Goal: Transaction & Acquisition: Purchase product/service

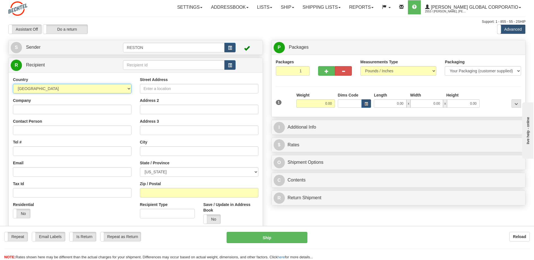
click at [127, 87] on select "AFGHANISTAN ALAND ISLANDS ALBANIA ALGERIA AMERICAN SAMOA ANDORRA ANGOLA ANGUILL…" at bounding box center [72, 89] width 118 height 10
select select "IN"
click at [13, 84] on select "AFGHANISTAN ALAND ISLANDS ALBANIA ALGERIA AMERICAN SAMOA ANDORRA ANGOLA ANGUILL…" at bounding box center [72, 89] width 118 height 10
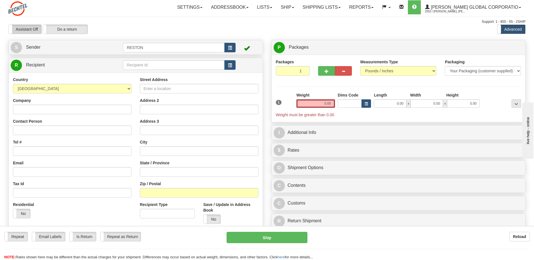
click at [17, 28] on label "Assistant Off" at bounding box center [25, 29] width 33 height 9
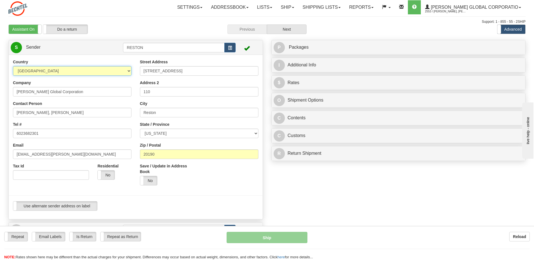
click at [128, 72] on select "AFGHANISTAN ALAND ISLANDS ALBANIA ALGERIA AMERICAN SAMOA ANDORRA ANGOLA ANGUILL…" at bounding box center [72, 71] width 118 height 10
click at [13, 66] on select "AFGHANISTAN ALAND ISLANDS ALBANIA ALGERIA AMERICAN SAMOA ANDORRA ANGOLA ANGUILL…" at bounding box center [72, 71] width 118 height 10
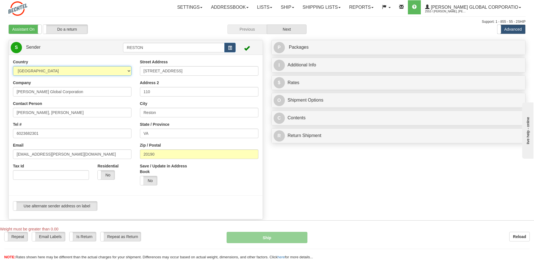
click at [129, 71] on select "AFGHANISTAN ALAND ISLANDS ALBANIA ALGERIA AMERICAN SAMOA ANDORRA ANGOLA ANGUILL…" at bounding box center [72, 71] width 118 height 10
select select "US"
click at [13, 66] on select "AFGHANISTAN ALAND ISLANDS ALBANIA ALGERIA AMERICAN SAMOA ANDORRA ANGOLA ANGUILL…" at bounding box center [72, 71] width 118 height 10
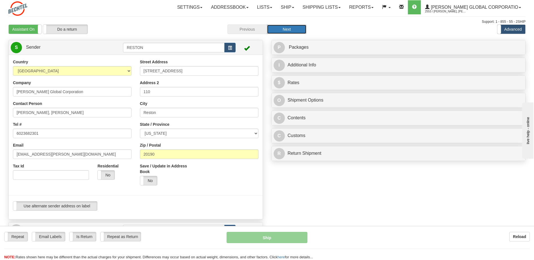
click at [290, 30] on button "Next" at bounding box center [287, 29] width 40 height 10
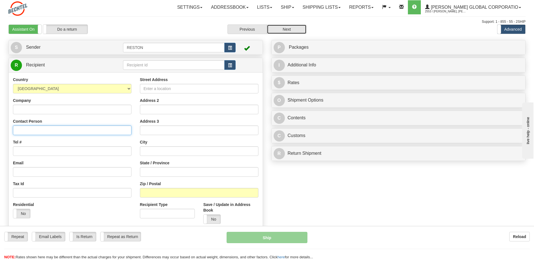
click at [52, 130] on input "Contact Person" at bounding box center [72, 131] width 118 height 10
click at [80, 130] on input "Nmerta" at bounding box center [72, 131] width 118 height 10
click at [80, 130] on input "Namrta Gupta Rav" at bounding box center [72, 131] width 118 height 10
click at [58, 130] on input "Namrta Gupta Rajvan" at bounding box center [72, 131] width 118 height 10
type input "Namrta Gupta Rajvanshi"
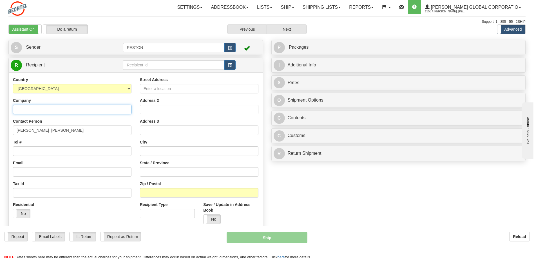
click at [26, 110] on input "Company" at bounding box center [72, 110] width 118 height 10
type input "Bechtel India Pvt Ltd"
click at [161, 87] on input "Street Address" at bounding box center [199, 89] width 118 height 10
type input "244-245, Knowledge Park"
click at [160, 107] on input "Address 2" at bounding box center [199, 110] width 118 height 10
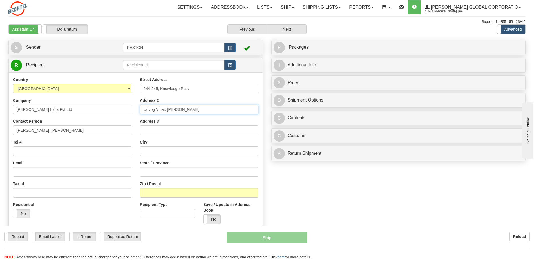
type input "Udyog Vihar, Phae iV"
click at [158, 149] on input "text" at bounding box center [199, 151] width 118 height 10
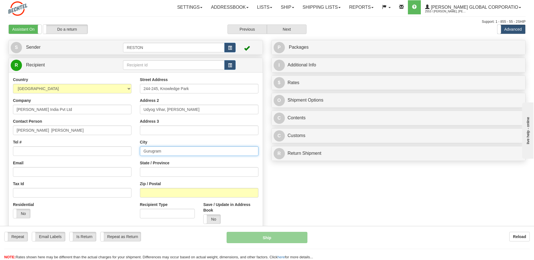
type input "Gurugram"
click at [157, 169] on input "State / Province" at bounding box center [199, 172] width 118 height 10
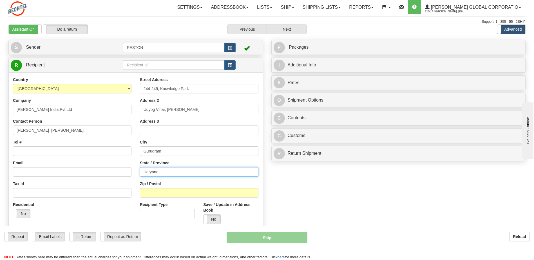
type input "Haryana"
click at [156, 192] on input "Zip / Postal" at bounding box center [199, 193] width 118 height 10
type input "122015"
click at [207, 220] on span at bounding box center [203, 219] width 7 height 9
click at [231, 64] on span "button" at bounding box center [230, 66] width 4 height 4
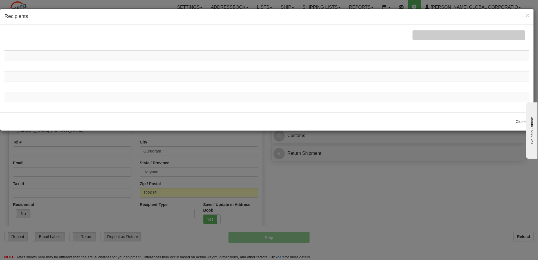
click at [406, 56] on td at bounding box center [267, 55] width 525 height 11
click at [451, 34] on div at bounding box center [469, 35] width 113 height 10
click at [74, 57] on td at bounding box center [267, 55] width 525 height 11
click at [514, 121] on button "Close" at bounding box center [520, 122] width 17 height 10
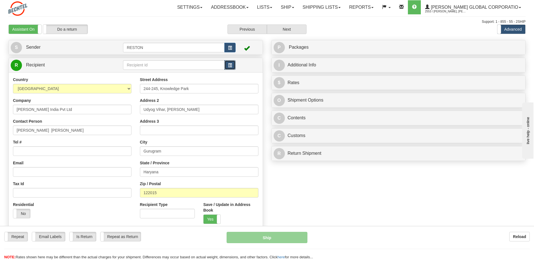
click at [229, 64] on span "button" at bounding box center [230, 66] width 4 height 4
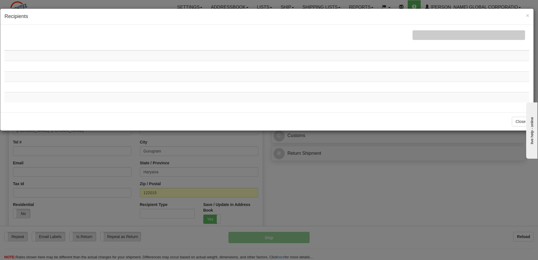
drag, startPoint x: 421, startPoint y: 52, endPoint x: 435, endPoint y: 36, distance: 20.5
click at [421, 52] on td at bounding box center [267, 55] width 525 height 11
click at [451, 33] on div at bounding box center [469, 35] width 113 height 10
click at [440, 39] on div at bounding box center [469, 35] width 113 height 10
click at [512, 122] on button "Close" at bounding box center [520, 122] width 17 height 10
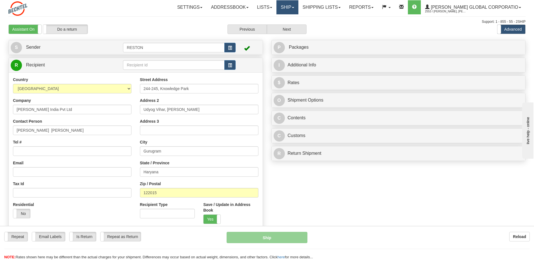
click at [298, 9] on link "Ship" at bounding box center [287, 7] width 22 height 14
click at [27, 174] on input "Email" at bounding box center [72, 172] width 118 height 10
paste input "nrajvans@Bechtel.com"
type input "nrajvans@Bechtel.com"
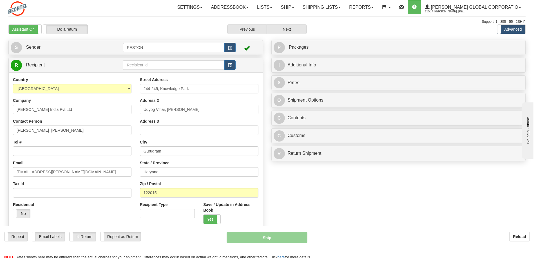
click at [299, 207] on div "Create a label for the return Create Pickup Without Label S" at bounding box center [266, 155] width 525 height 231
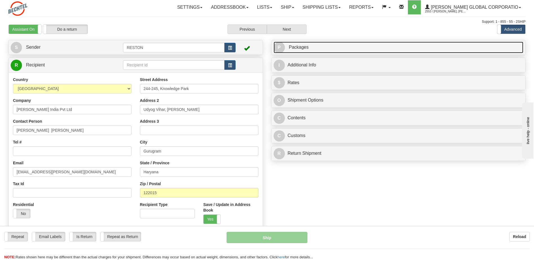
click at [357, 49] on link "P Packages 1 Packages - Weight: 0.00 Lbs" at bounding box center [399, 48] width 250 height 12
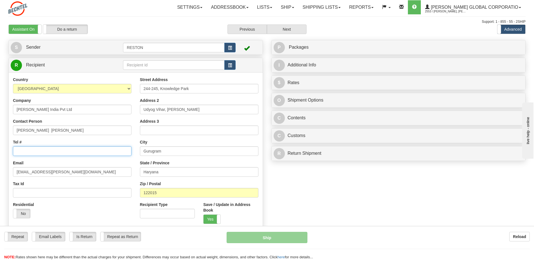
click at [32, 150] on input "Tel #" at bounding box center [72, 151] width 118 height 10
click at [128, 89] on select "AFGHANISTAN ALAND ISLANDS ALBANIA ALGERIA AMERICAN SAMOA ANDORRA ANGOLA ANGUILL…" at bounding box center [72, 89] width 118 height 10
click at [230, 64] on span "button" at bounding box center [230, 66] width 4 height 4
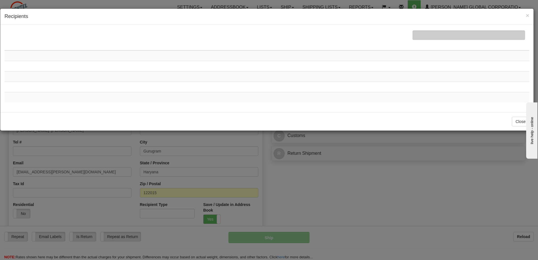
click at [431, 56] on td at bounding box center [267, 55] width 525 height 11
click at [527, 16] on span "×" at bounding box center [527, 15] width 3 height 6
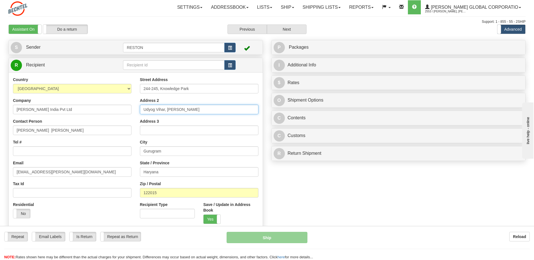
drag, startPoint x: 179, startPoint y: 110, endPoint x: 183, endPoint y: 109, distance: 4.2
click at [179, 110] on input "Udyog Vihar, Phae iV" at bounding box center [199, 110] width 118 height 10
type input "Udyog Vihar, Phae IV"
click at [230, 94] on div "Street Address 244-245, Knowledge Park Address 2 Udyog Vihar, Phae IV Address 3…" at bounding box center [199, 152] width 127 height 151
click at [230, 65] on span "button" at bounding box center [230, 66] width 4 height 4
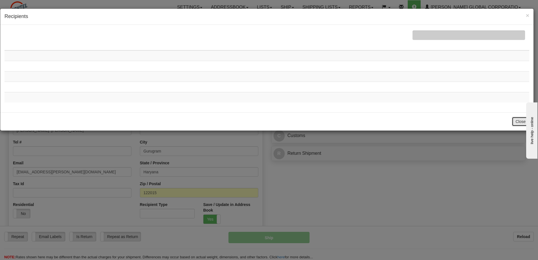
click at [524, 119] on button "Close" at bounding box center [520, 122] width 17 height 10
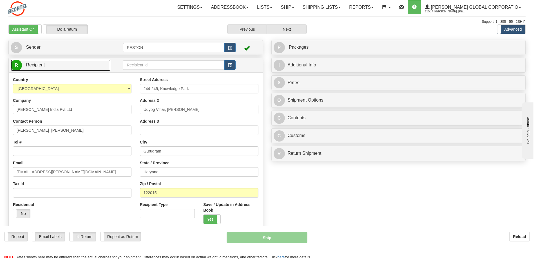
click at [21, 65] on span "R" at bounding box center [16, 65] width 11 height 11
click at [231, 64] on span "button" at bounding box center [230, 66] width 4 height 4
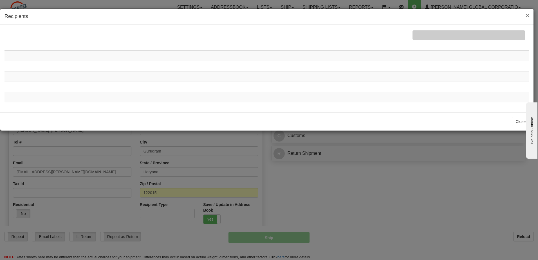
click at [527, 16] on span "×" at bounding box center [527, 15] width 3 height 6
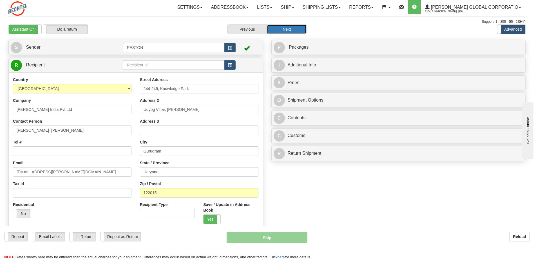
click at [285, 28] on button "Next" at bounding box center [287, 29] width 40 height 10
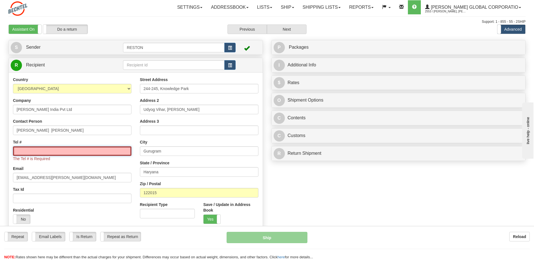
click at [54, 152] on input "Tel #" at bounding box center [72, 151] width 118 height 10
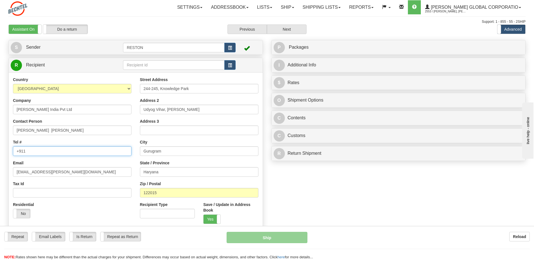
click at [53, 154] on input "+911" at bounding box center [72, 151] width 118 height 10
type input "[PHONE_NUMBER]"
click at [146, 27] on div "Assistant On Assistant Off Do a return Do a return" at bounding box center [113, 29] width 219 height 10
click at [230, 66] on span "button" at bounding box center [230, 66] width 4 height 4
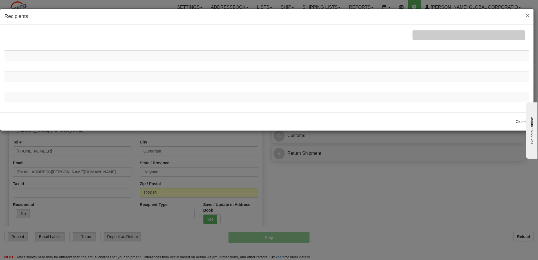
click at [528, 14] on span "×" at bounding box center [527, 15] width 3 height 6
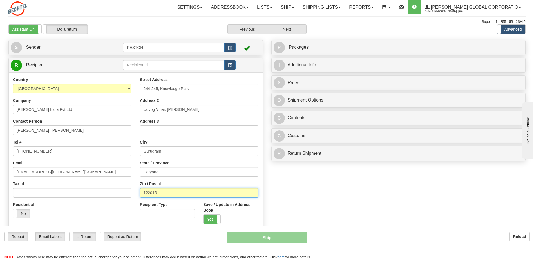
click at [167, 193] on input "122015" at bounding box center [199, 193] width 118 height 10
click at [293, 30] on button "Next" at bounding box center [287, 29] width 40 height 10
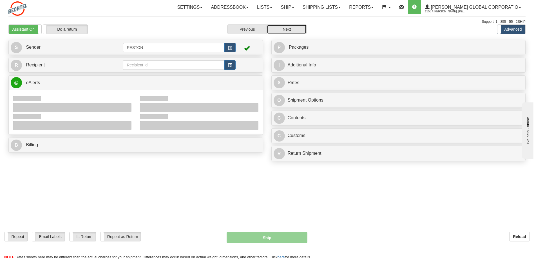
click at [48, 98] on div at bounding box center [72, 103] width 127 height 18
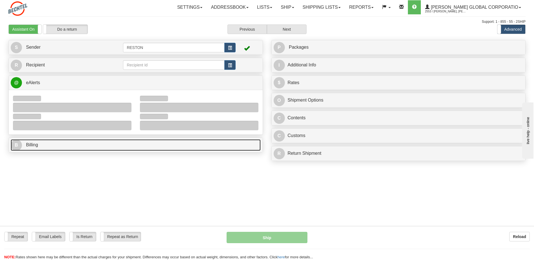
click at [34, 146] on span "Billing" at bounding box center [32, 144] width 12 height 5
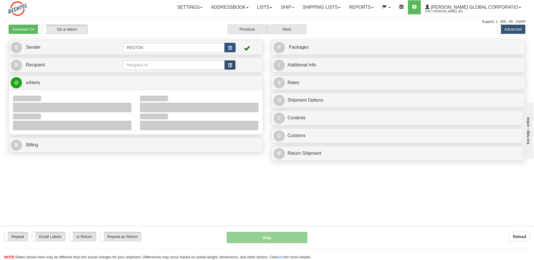
click at [230, 66] on span "button" at bounding box center [230, 66] width 4 height 4
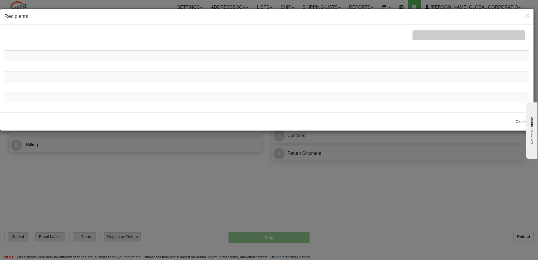
click at [530, 13] on div "× Recipients" at bounding box center [266, 17] width 533 height 16
click at [529, 15] on span "×" at bounding box center [527, 15] width 3 height 6
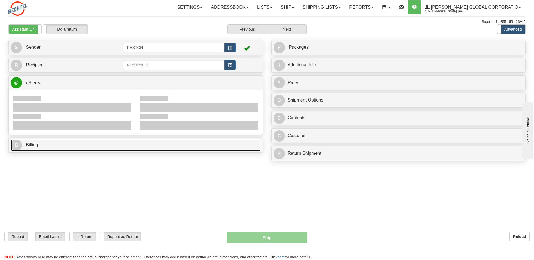
click at [18, 145] on span "B" at bounding box center [16, 145] width 11 height 11
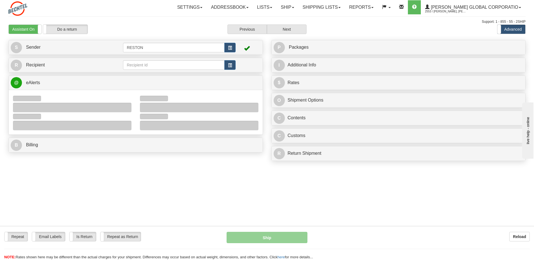
click at [61, 103] on div at bounding box center [72, 108] width 118 height 10
click at [291, 29] on button "Next" at bounding box center [287, 29] width 40 height 10
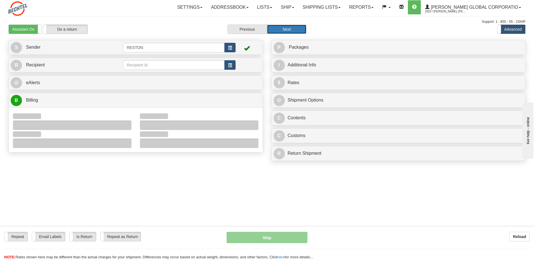
click at [291, 29] on button "Next" at bounding box center [287, 29] width 40 height 10
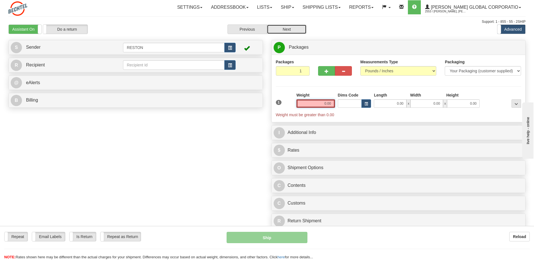
click at [328, 105] on input "0.00" at bounding box center [315, 103] width 39 height 8
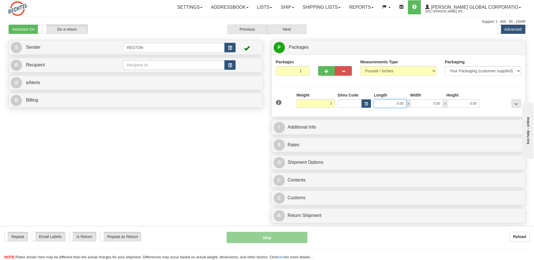
type input "3.00"
click at [381, 104] on input "0.00" at bounding box center [390, 103] width 33 height 8
type input "14.00"
click at [431, 103] on input "0.00" at bounding box center [426, 103] width 33 height 8
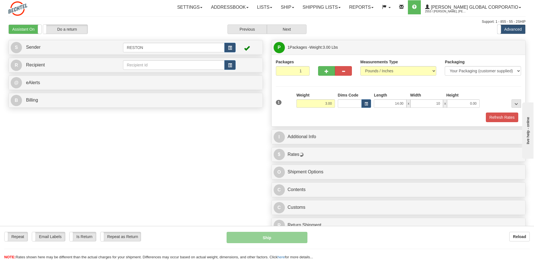
type input "10.00"
click at [485, 93] on div at bounding box center [501, 99] width 41 height 15
drag, startPoint x: 471, startPoint y: 103, endPoint x: 474, endPoint y: 104, distance: 3.4
click at [471, 103] on input "0.00" at bounding box center [463, 103] width 33 height 8
type input "3.00"
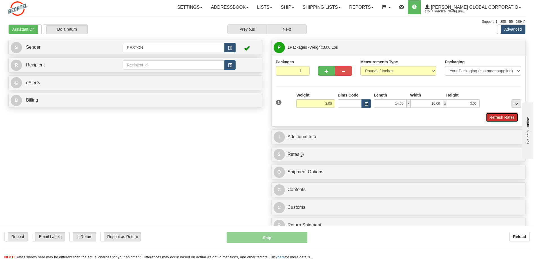
click at [488, 118] on button "Refresh Rates" at bounding box center [502, 118] width 32 height 10
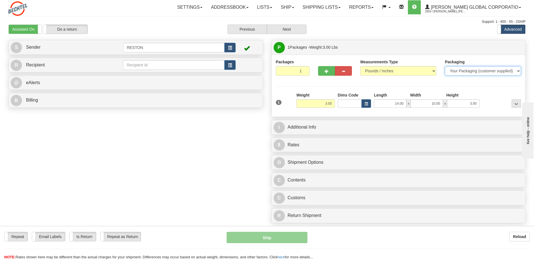
click at [518, 70] on select "Your Packaging (customer supplied) Envelope (carrier supplied) Pack (carrier su…" at bounding box center [483, 71] width 76 height 10
click at [445, 66] on select "Your Packaging (customer supplied) Envelope (carrier supplied) Pack (carrier su…" at bounding box center [483, 71] width 76 height 10
click at [517, 104] on span "..." at bounding box center [515, 103] width 3 height 3
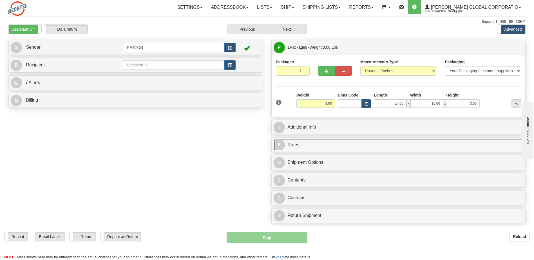
click at [281, 144] on span "$" at bounding box center [279, 144] width 11 height 11
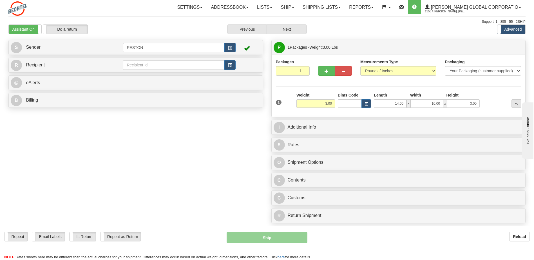
click at [367, 102] on span "button" at bounding box center [365, 103] width 3 height 3
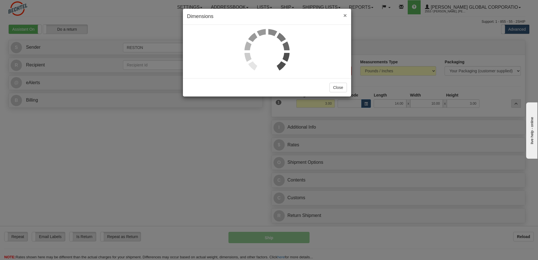
click at [344, 14] on span "×" at bounding box center [344, 15] width 3 height 6
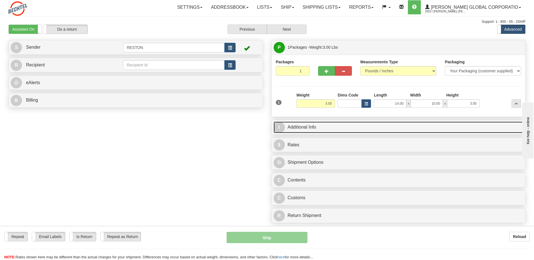
click at [296, 129] on link "I Additional Info" at bounding box center [399, 128] width 250 height 12
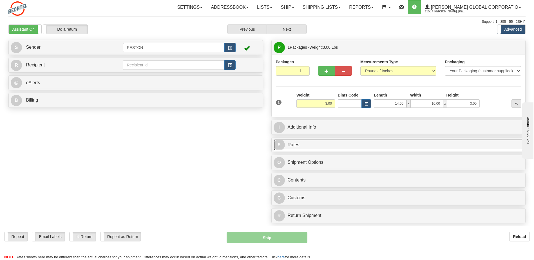
click at [279, 143] on span "$" at bounding box center [279, 144] width 11 height 11
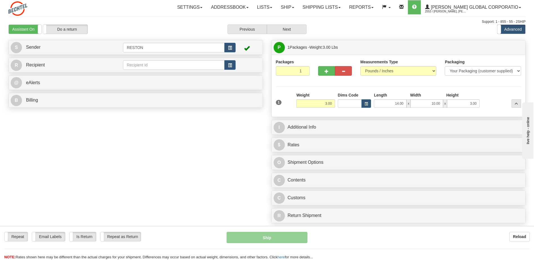
click at [211, 136] on div "Create a label for the return Create Pickup Without Label S" at bounding box center [266, 133] width 525 height 186
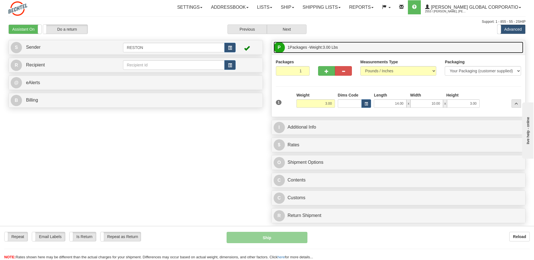
click at [278, 46] on span "P" at bounding box center [279, 47] width 11 height 11
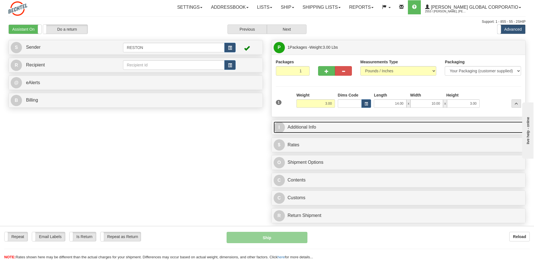
click at [281, 126] on span "I" at bounding box center [279, 127] width 11 height 11
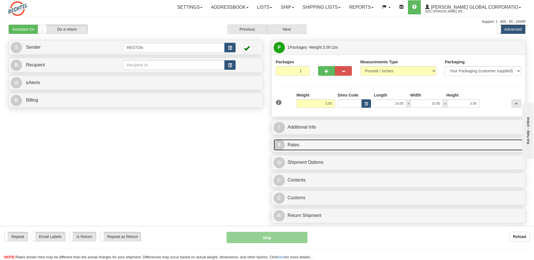
click at [279, 147] on span "$" at bounding box center [279, 144] width 11 height 11
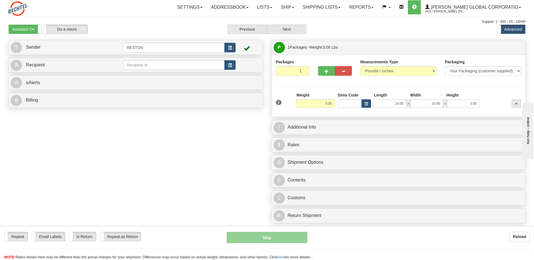
click at [192, 180] on div "Create a label for the return Create Pickup Without Label S" at bounding box center [266, 133] width 525 height 186
click at [288, 28] on button "Next" at bounding box center [287, 29] width 40 height 10
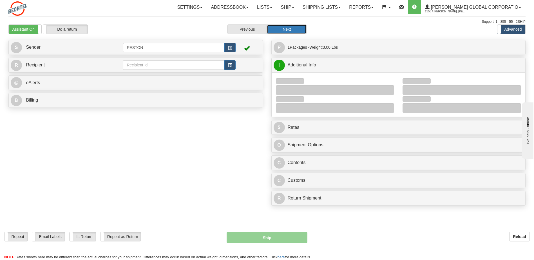
click at [288, 28] on button "Next" at bounding box center [287, 29] width 40 height 10
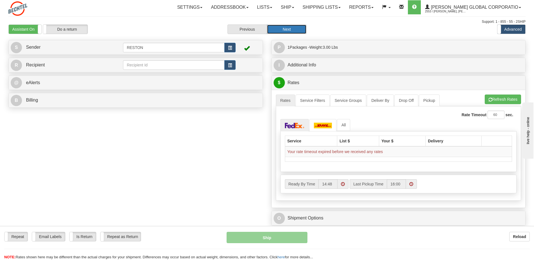
click at [306, 184] on label "Ready By Time" at bounding box center [302, 184] width 34 height 10
click at [318, 184] on input "14:48" at bounding box center [327, 184] width 19 height 10
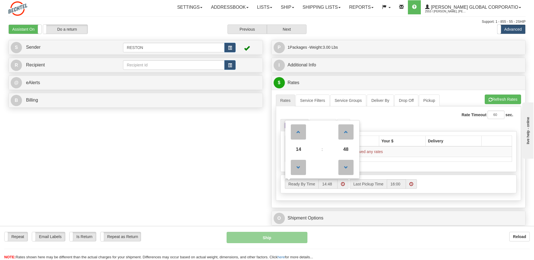
click at [449, 177] on div "Ready By Time 14 : 48 00 01 02 03 04 05 06 07 08 09 10 11 12 13 14 15 16 17 18 …" at bounding box center [399, 184] width 236 height 18
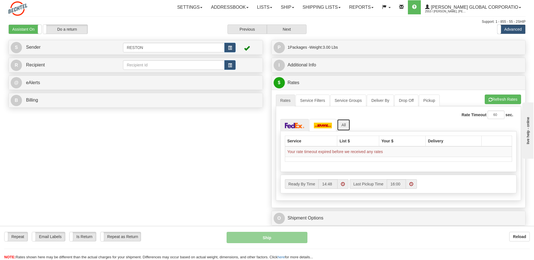
click at [346, 126] on link "All" at bounding box center [344, 125] width 14 height 12
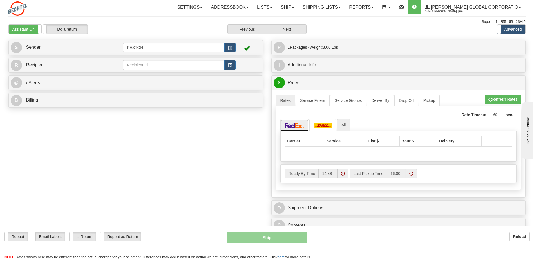
click at [294, 124] on img at bounding box center [295, 126] width 20 height 6
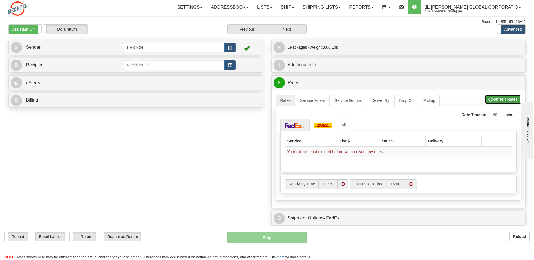
click at [504, 96] on button "Refresh Rates" at bounding box center [503, 100] width 36 height 10
click at [501, 113] on input "61" at bounding box center [495, 115] width 17 height 8
click at [499, 115] on input "62" at bounding box center [495, 115] width 17 height 8
click at [499, 115] on input "63" at bounding box center [495, 115] width 17 height 8
click at [499, 114] on input "64" at bounding box center [495, 115] width 17 height 8
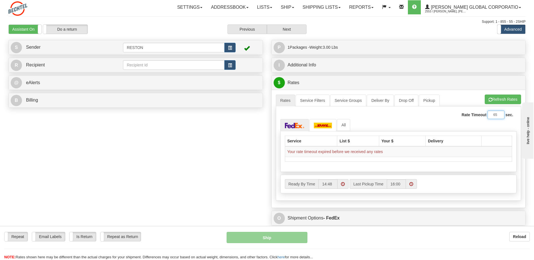
click at [499, 114] on input "65" at bounding box center [495, 115] width 17 height 8
click at [499, 114] on input "128" at bounding box center [495, 115] width 17 height 8
click at [499, 115] on input "127" at bounding box center [495, 115] width 17 height 8
click at [499, 115] on input "126" at bounding box center [495, 115] width 17 height 8
click at [499, 113] on input "143" at bounding box center [495, 115] width 17 height 8
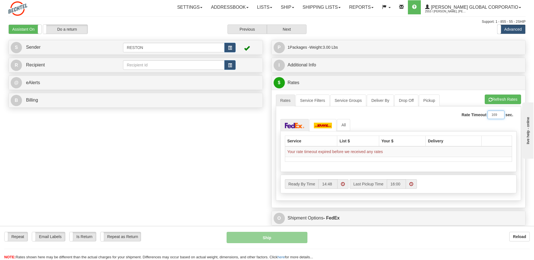
click at [499, 113] on input "169" at bounding box center [495, 115] width 17 height 8
click at [499, 113] on input "175" at bounding box center [495, 115] width 17 height 8
click at [499, 113] on input "176" at bounding box center [495, 115] width 17 height 8
click at [499, 113] on input "177" at bounding box center [495, 115] width 17 height 8
click at [499, 113] on input "178" at bounding box center [495, 115] width 17 height 8
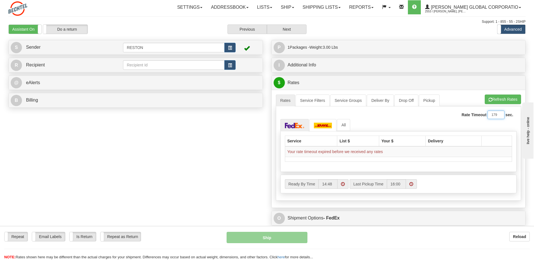
click at [499, 113] on input "179" at bounding box center [495, 115] width 17 height 8
click at [499, 113] on input "180" at bounding box center [495, 115] width 17 height 8
type input "181"
click at [499, 113] on input "181" at bounding box center [495, 115] width 17 height 8
click at [324, 125] on img at bounding box center [323, 126] width 18 height 6
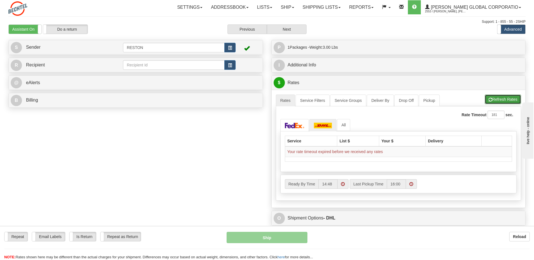
click at [511, 97] on button "Refresh Rates" at bounding box center [503, 100] width 36 height 10
click at [327, 125] on img at bounding box center [329, 126] width 18 height 6
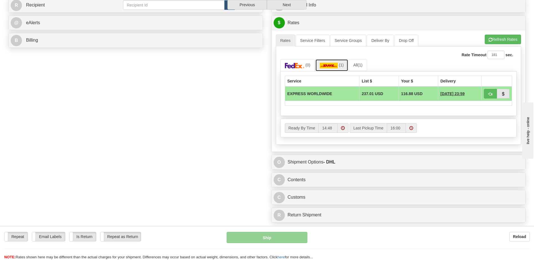
scroll to position [50, 0]
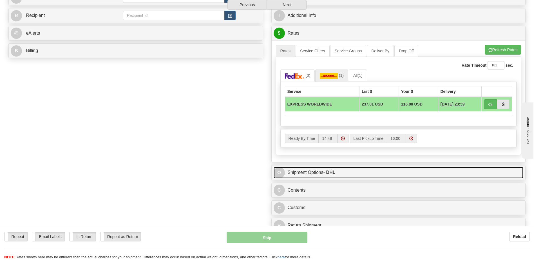
click at [281, 171] on span "O" at bounding box center [279, 172] width 11 height 11
click at [293, 171] on link "O Shipment Options - DHL" at bounding box center [399, 173] width 250 height 12
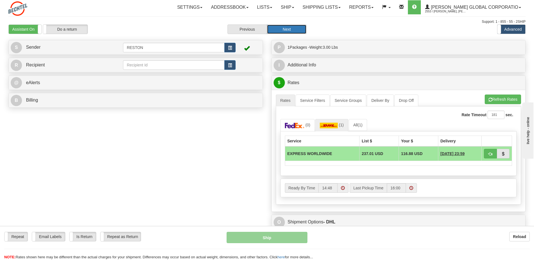
click at [273, 30] on button "Next" at bounding box center [287, 29] width 40 height 10
click at [314, 101] on link "Service Filters" at bounding box center [313, 101] width 34 height 12
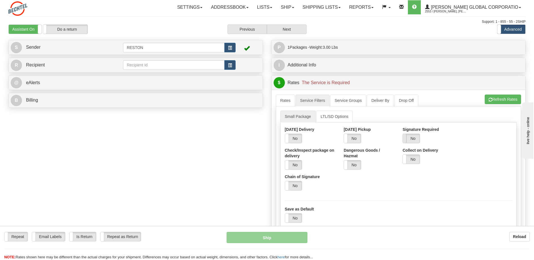
click at [406, 137] on span at bounding box center [402, 138] width 7 height 9
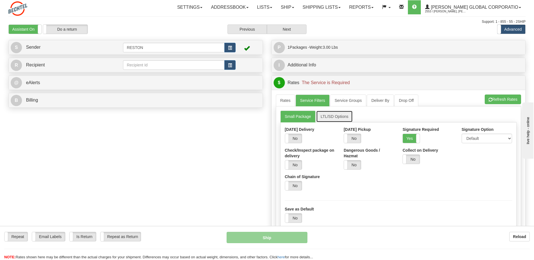
click at [339, 118] on link "LTL/SD Options" at bounding box center [334, 117] width 37 height 12
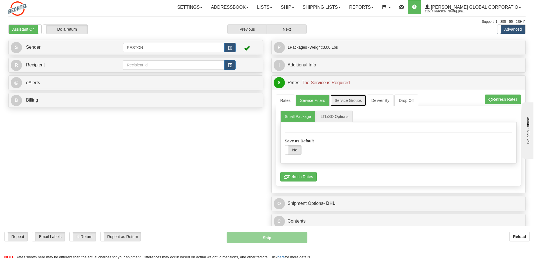
click at [352, 101] on link "Service Groups" at bounding box center [348, 101] width 36 height 12
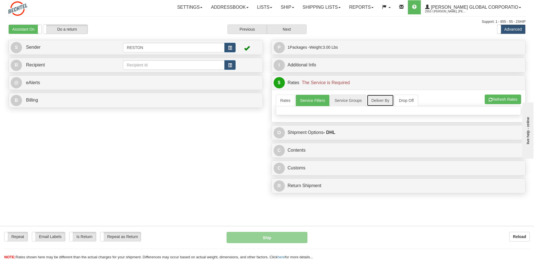
click at [382, 101] on link "Deliver By" at bounding box center [380, 101] width 27 height 12
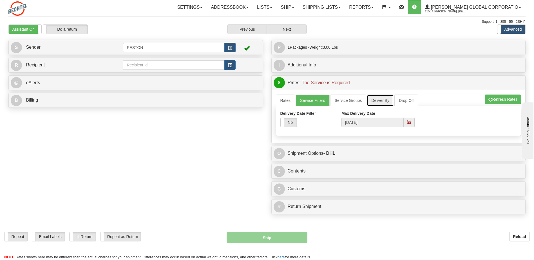
click at [410, 123] on span at bounding box center [409, 122] width 4 height 4
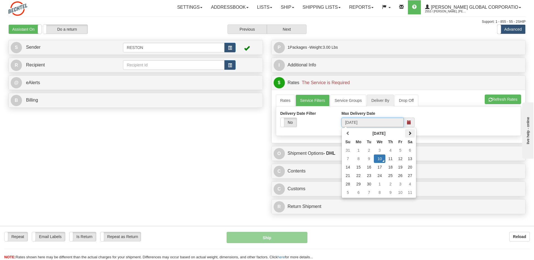
click at [411, 133] on span at bounding box center [410, 133] width 4 height 4
click at [401, 184] on td "31" at bounding box center [400, 184] width 10 height 8
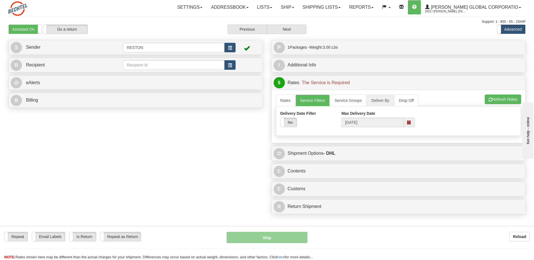
click at [408, 123] on span at bounding box center [409, 122] width 4 height 4
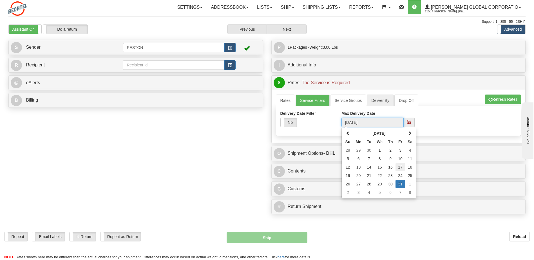
click at [400, 167] on td "17" at bounding box center [400, 167] width 10 height 8
type input "10/17/2025"
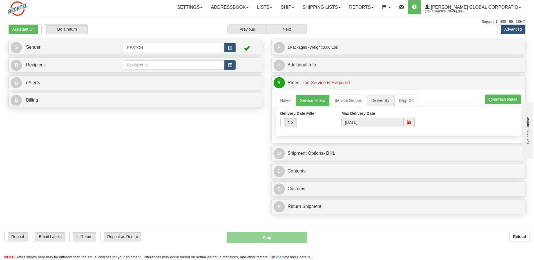
click at [447, 125] on div "Delivery Date Filter Yes No Max Delivery Date 10/17/2025" at bounding box center [398, 121] width 245 height 21
click at [412, 100] on link "Drop Off" at bounding box center [406, 101] width 24 height 12
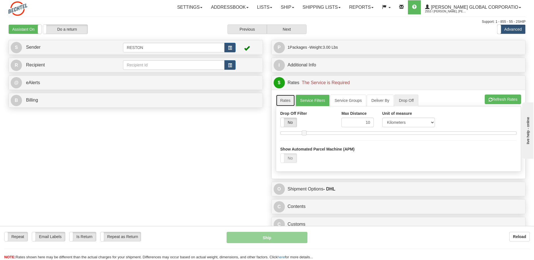
click at [286, 101] on link "Rates" at bounding box center [285, 101] width 19 height 12
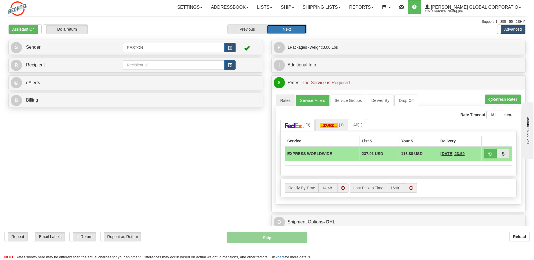
click at [277, 28] on button "Next" at bounding box center [287, 29] width 40 height 10
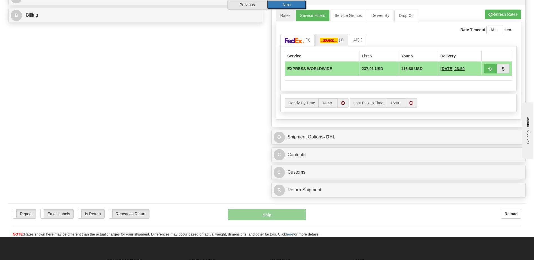
scroll to position [93, 0]
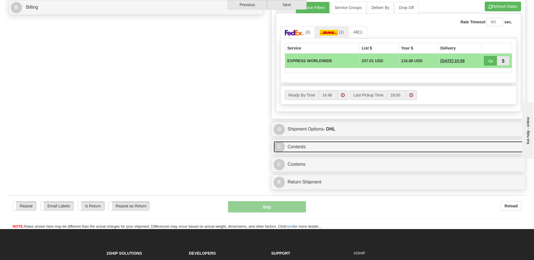
click at [292, 145] on link "C Contents" at bounding box center [399, 147] width 250 height 12
click at [284, 147] on span "C" at bounding box center [279, 146] width 11 height 11
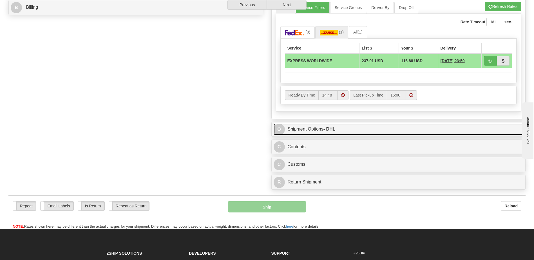
click at [282, 127] on span "O" at bounding box center [279, 129] width 11 height 11
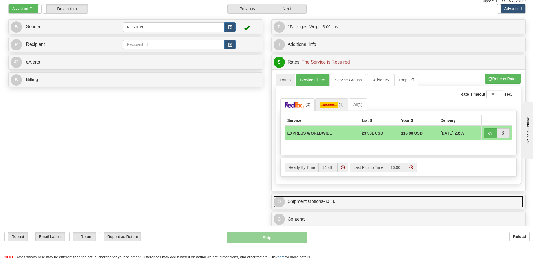
scroll to position [0, 0]
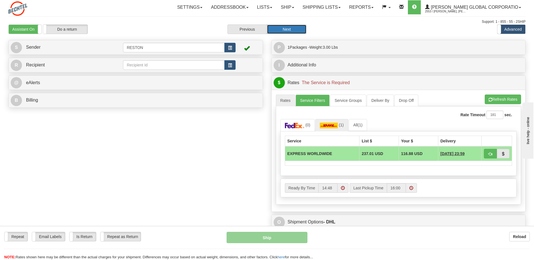
click at [290, 29] on button "Next" at bounding box center [287, 29] width 40 height 10
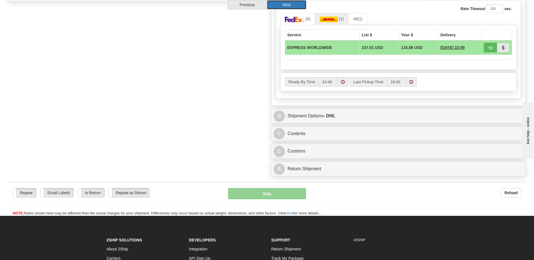
scroll to position [107, 0]
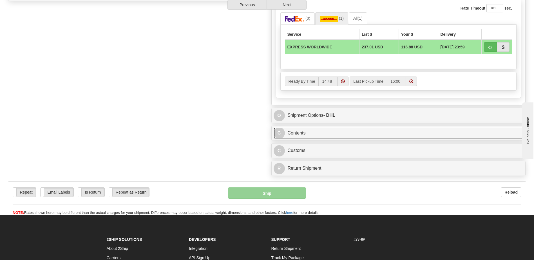
click at [285, 132] on link "C Contents" at bounding box center [399, 133] width 250 height 12
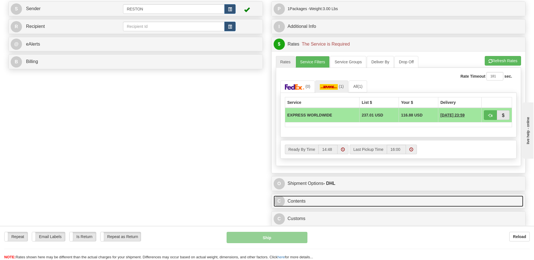
scroll to position [0, 0]
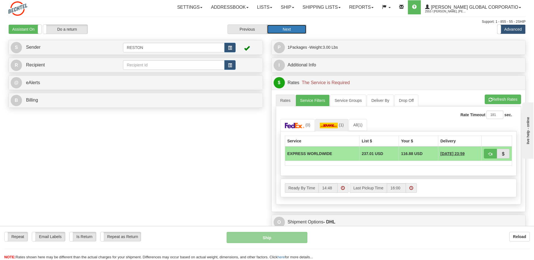
click at [288, 27] on button "Next" at bounding box center [287, 29] width 40 height 10
click at [288, 30] on button "Next" at bounding box center [287, 29] width 40 height 10
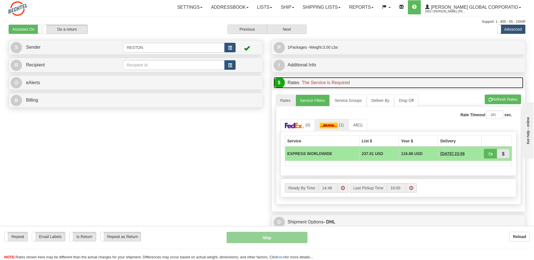
click at [302, 82] on span "The Service is Required" at bounding box center [326, 82] width 48 height 5
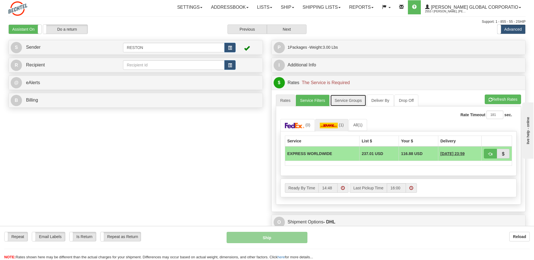
click at [339, 102] on link "Service Groups" at bounding box center [348, 101] width 36 height 12
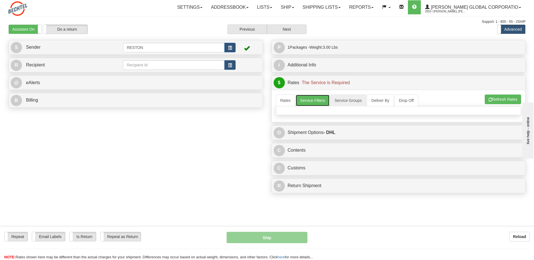
click at [307, 100] on link "Service Filters" at bounding box center [313, 101] width 34 height 12
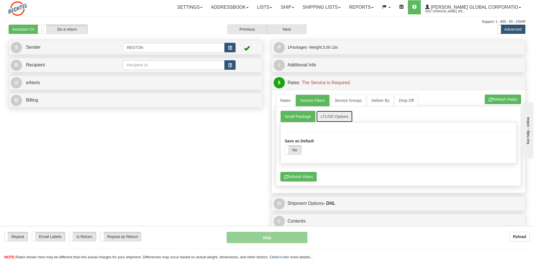
click at [327, 116] on link "LTL/SD Options" at bounding box center [334, 117] width 37 height 12
click at [355, 103] on link "Service Groups" at bounding box center [348, 101] width 36 height 12
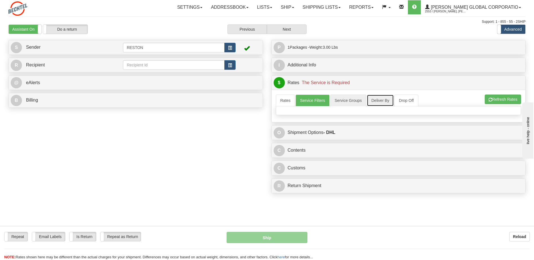
click at [388, 99] on link "Deliver By" at bounding box center [380, 101] width 27 height 12
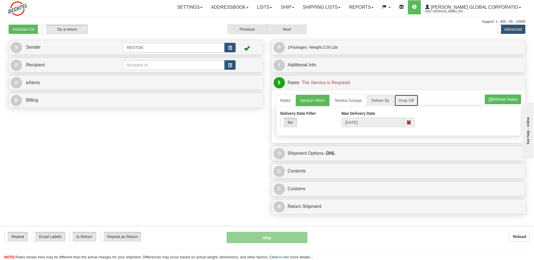
click at [405, 98] on link "Drop Off" at bounding box center [406, 101] width 24 height 12
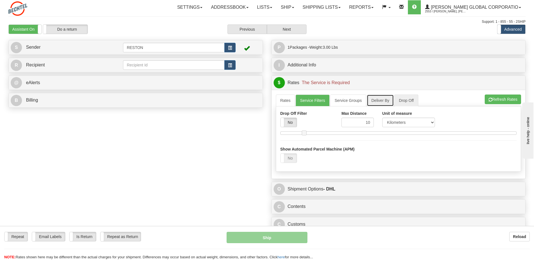
click at [385, 99] on link "Deliver By" at bounding box center [380, 101] width 27 height 12
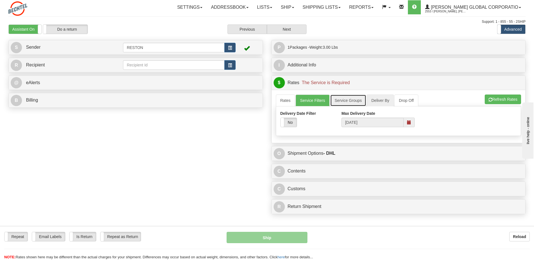
click at [354, 101] on link "Service Groups" at bounding box center [348, 101] width 36 height 12
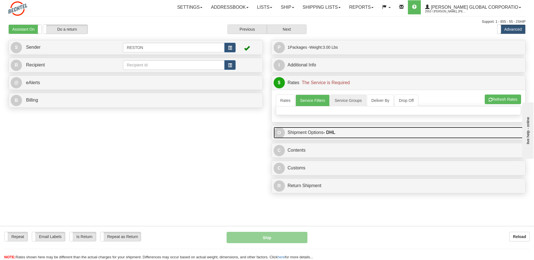
click at [299, 130] on link "O Shipment Options - DHL" at bounding box center [399, 133] width 250 height 12
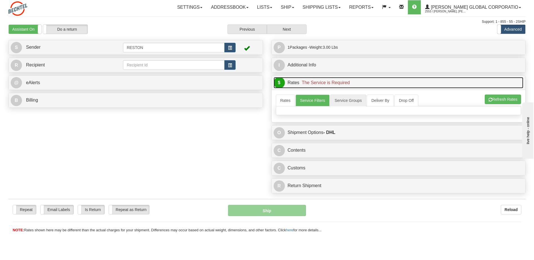
click at [311, 82] on span "The Service is Required" at bounding box center [326, 82] width 48 height 5
click at [281, 80] on span "$" at bounding box center [279, 82] width 11 height 11
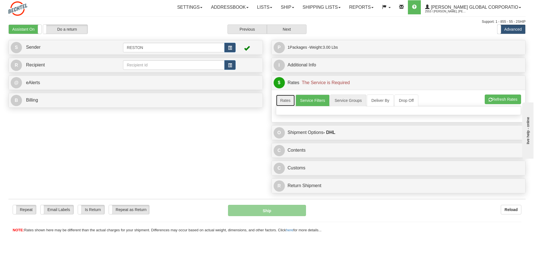
click at [284, 101] on link "Rates" at bounding box center [285, 101] width 19 height 12
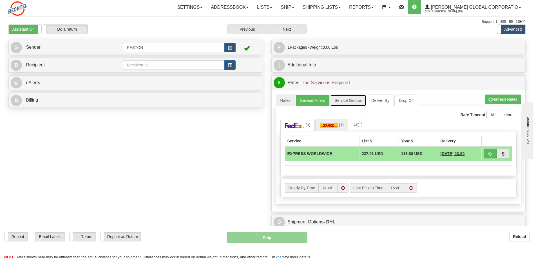
click at [343, 100] on link "Service Groups" at bounding box center [348, 101] width 36 height 12
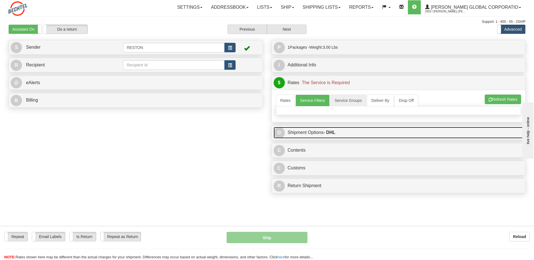
click at [316, 133] on link "O Shipment Options - DHL" at bounding box center [399, 133] width 250 height 12
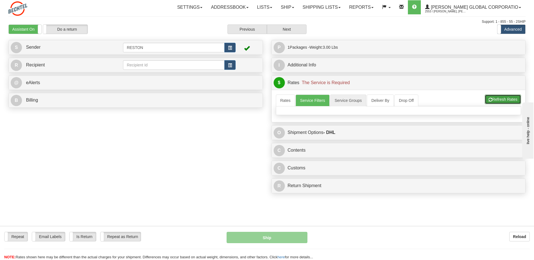
click at [496, 99] on button "Refresh Rates" at bounding box center [503, 100] width 36 height 10
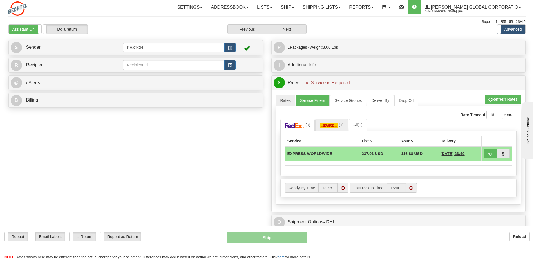
click at [445, 153] on span "[DATE] 23:59" at bounding box center [452, 154] width 24 height 6
click at [274, 236] on button "Ship" at bounding box center [267, 237] width 80 height 11
type input "D"
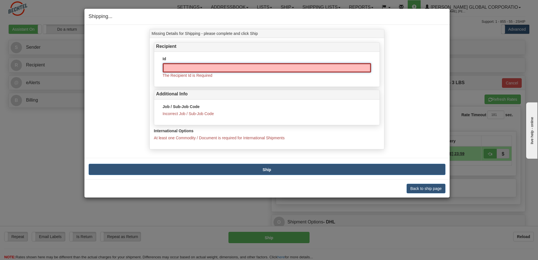
click at [208, 68] on input "Id" at bounding box center [267, 68] width 209 height 10
click at [209, 68] on input "Id" at bounding box center [267, 68] width 209 height 10
click at [165, 60] on label "Id" at bounding box center [164, 59] width 3 height 6
click at [165, 63] on input "Id" at bounding box center [267, 68] width 209 height 10
click at [428, 188] on button "Back to ship page" at bounding box center [426, 189] width 39 height 10
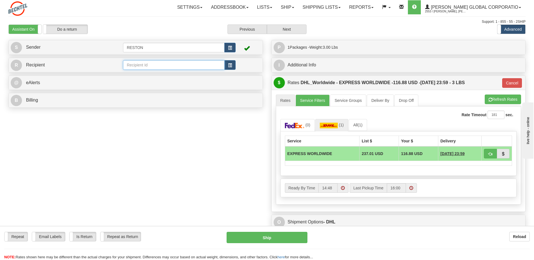
click at [191, 64] on input "text" at bounding box center [173, 65] width 101 height 10
click at [229, 65] on span "button" at bounding box center [230, 66] width 4 height 4
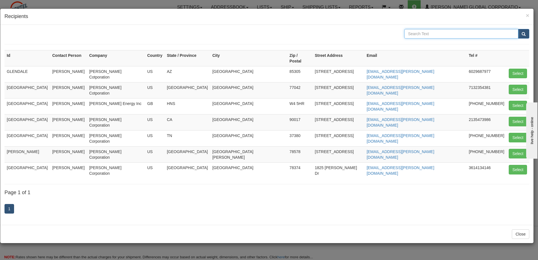
click at [422, 34] on input "text" at bounding box center [461, 34] width 114 height 10
type input "N"
type input "AI New Nelhi"
click at [522, 33] on span "submit" at bounding box center [524, 34] width 4 height 4
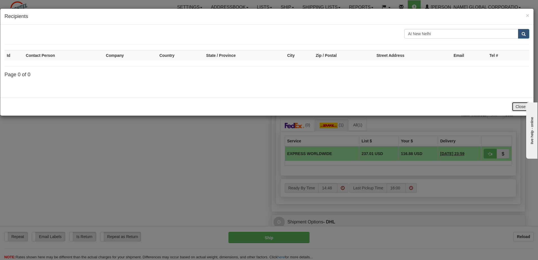
click at [518, 106] on button "Close" at bounding box center [520, 107] width 17 height 10
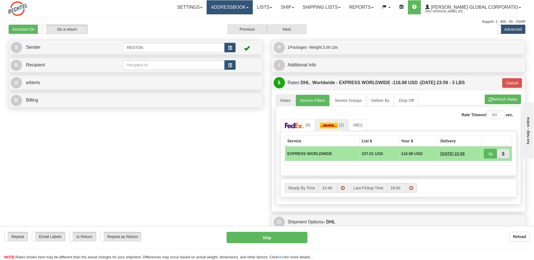
click at [253, 8] on link "Addressbook" at bounding box center [230, 7] width 46 height 14
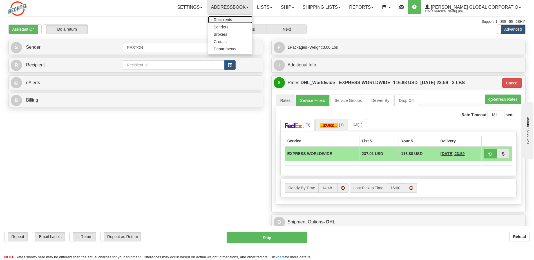
click at [232, 19] on span "Recipients" at bounding box center [223, 19] width 18 height 5
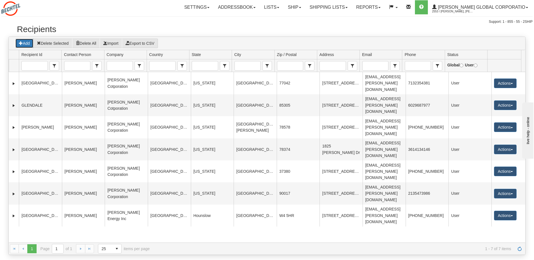
click at [23, 40] on button "Add" at bounding box center [24, 44] width 18 height 10
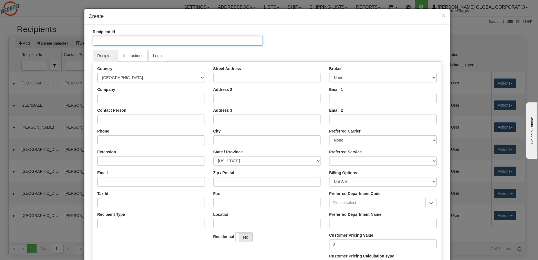
click at [99, 40] on input "Recipient Id" at bounding box center [178, 41] width 170 height 10
type input "AI [GEOGRAPHIC_DATA], [GEOGRAPHIC_DATA]"
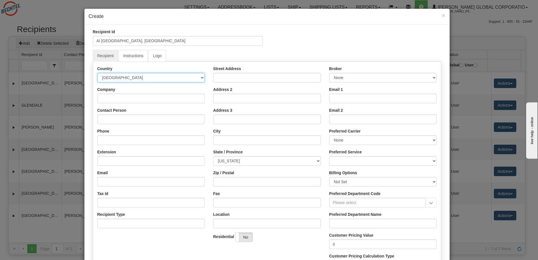
click at [201, 77] on select "AFGHANISTAN ALAND ISLANDS ALBANIA ALGERIA AMERICAN SAMOA ANDORRA ANGOLA ANGUILL…" at bounding box center [151, 78] width 108 height 10
select select "IN"
click at [97, 73] on select "AFGHANISTAN ALAND ISLANDS ALBANIA ALGERIA AMERICAN SAMOA ANDORRA ANGOLA ANGUILL…" at bounding box center [151, 78] width 108 height 10
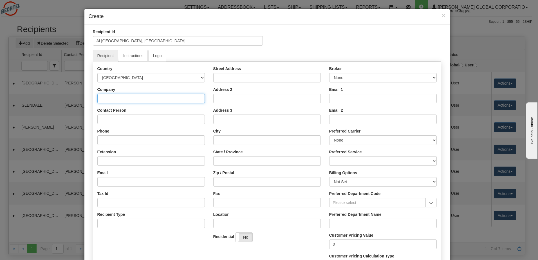
click at [110, 97] on input "Company" at bounding box center [151, 99] width 108 height 10
click at [115, 100] on input "Company" at bounding box center [151, 99] width 108 height 10
type input "[PERSON_NAME] India Pvt Ltd."
click at [110, 116] on input "Contact Person" at bounding box center [151, 120] width 108 height 10
click at [115, 120] on input "Nm" at bounding box center [151, 120] width 108 height 10
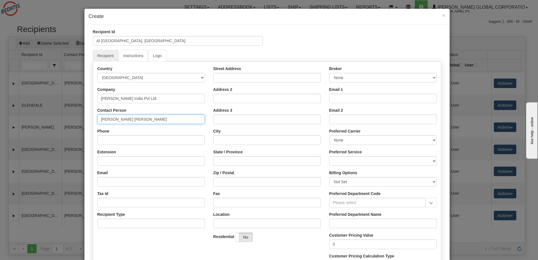
type input "[PERSON_NAME] [PERSON_NAME]"
click at [139, 141] on input "Phone" at bounding box center [151, 140] width 108 height 10
click at [104, 140] on input "Phone" at bounding box center [151, 140] width 108 height 10
click at [114, 142] on input "+99" at bounding box center [151, 140] width 108 height 10
type input "[PHONE_NUMBER]"
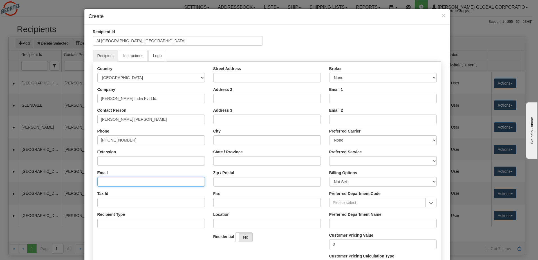
click at [110, 178] on input "Email" at bounding box center [151, 182] width 108 height 10
click at [106, 180] on input "Email" at bounding box center [151, 182] width 108 height 10
paste input "[EMAIL_ADDRESS][PERSON_NAME][DOMAIN_NAME]"
type input "[EMAIL_ADDRESS][PERSON_NAME][DOMAIN_NAME]"
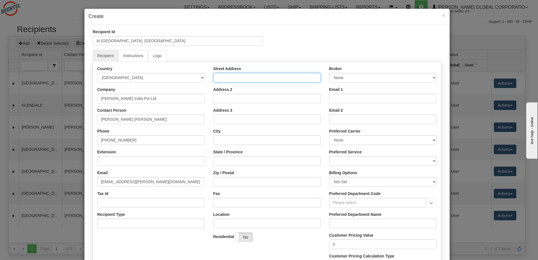
click at [239, 74] on input "Street Address" at bounding box center [267, 78] width 108 height 10
type input "244-245, Knowledge Park"
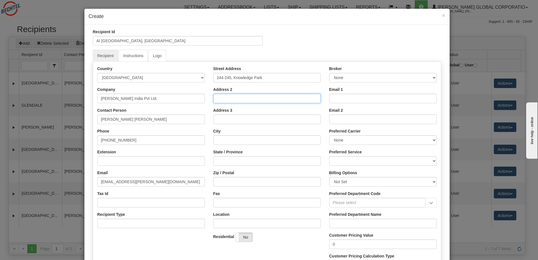
click at [242, 100] on input "Address 2" at bounding box center [267, 99] width 108 height 10
type input "Udyog Vihar"
click at [227, 121] on input "Address 3" at bounding box center [267, 120] width 108 height 10
type input "Phave IV"
click at [217, 141] on input "City" at bounding box center [267, 140] width 108 height 10
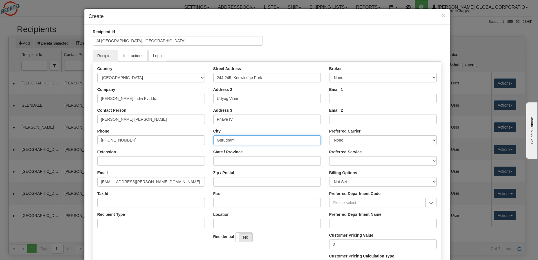
type input "Gurugram"
click at [234, 160] on input "State / Province" at bounding box center [267, 161] width 108 height 10
type input "Haryana"
click at [223, 183] on input "Zip / Postal" at bounding box center [267, 182] width 108 height 10
type input "122015"
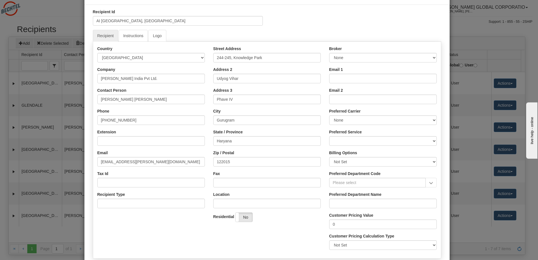
scroll to position [53, 0]
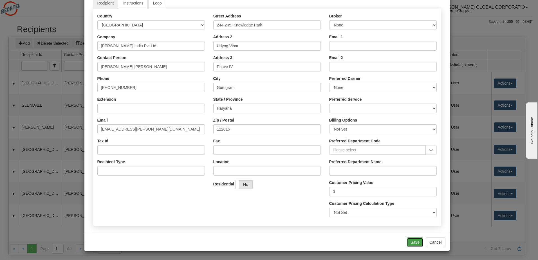
click at [409, 244] on button "Save" at bounding box center [415, 243] width 16 height 10
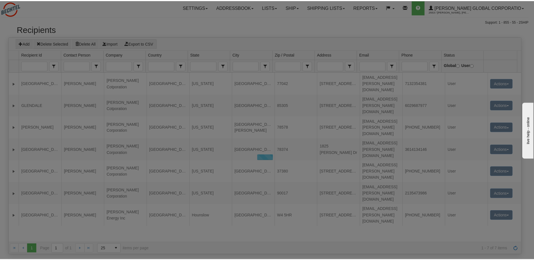
scroll to position [0, 0]
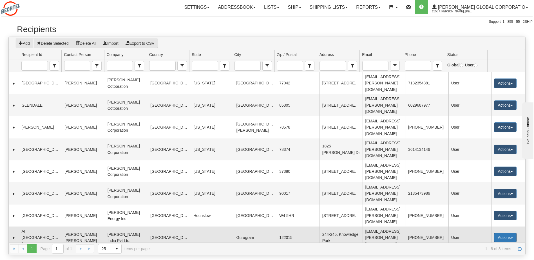
click at [509, 233] on button "Actions" at bounding box center [505, 238] width 23 height 10
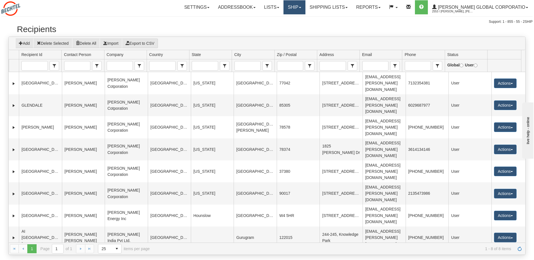
click at [305, 9] on link "Ship" at bounding box center [294, 7] width 22 height 14
click at [288, 19] on span "Ship Screen" at bounding box center [276, 19] width 21 height 5
click at [348, 8] on span at bounding box center [346, 7] width 2 height 1
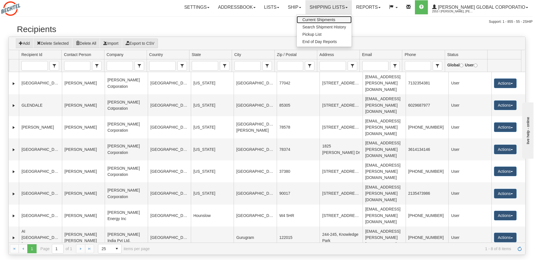
click at [335, 19] on span "Current Shipments" at bounding box center [318, 19] width 33 height 5
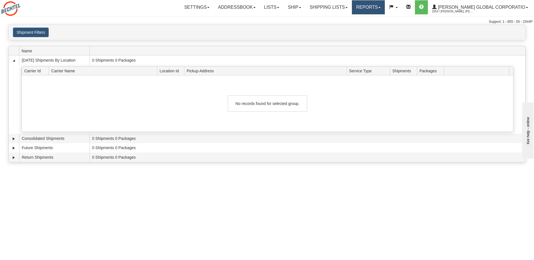
click at [381, 8] on span at bounding box center [379, 7] width 2 height 1
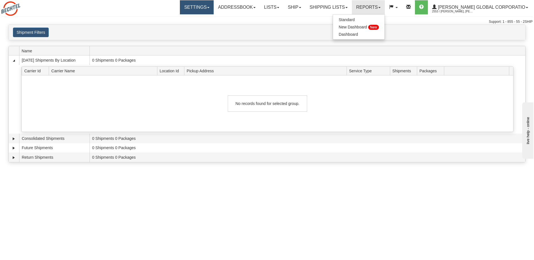
click at [207, 9] on link "Settings" at bounding box center [197, 7] width 34 height 14
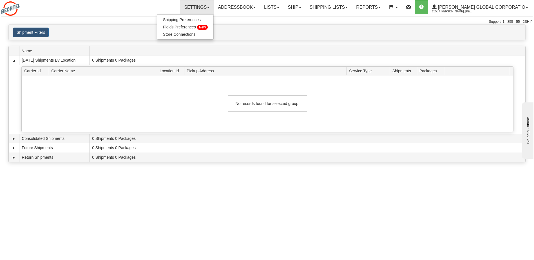
click at [262, 17] on div "Toggle navigation Settings Shipping Preferences Fields Preferences New" at bounding box center [267, 12] width 534 height 24
click at [209, 7] on span at bounding box center [208, 7] width 2 height 1
click at [305, 7] on link "Ship" at bounding box center [294, 7] width 22 height 14
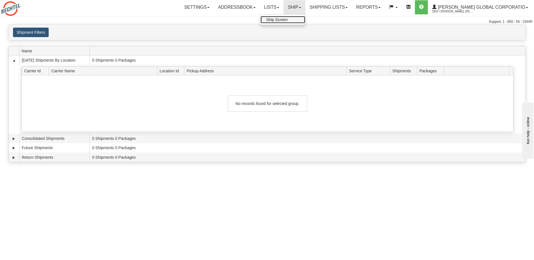
click at [288, 18] on span "Ship Screen" at bounding box center [276, 19] width 21 height 5
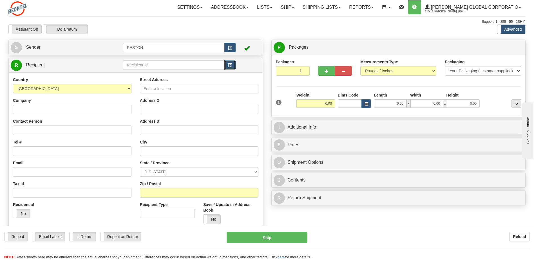
click at [230, 65] on span "button" at bounding box center [230, 66] width 4 height 4
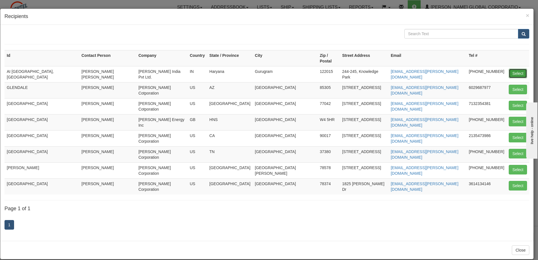
click at [520, 69] on button "Select" at bounding box center [518, 74] width 18 height 10
type input "AI [GEOGRAPHIC_DATA], [GEOGRAPHIC_DATA]"
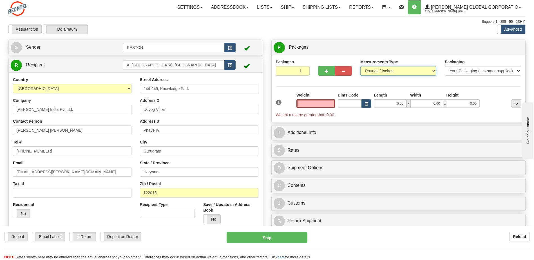
type input "0.00"
click at [433, 70] on select "Pounds / Inches Kilograms / Centimeters" at bounding box center [398, 71] width 76 height 10
click at [323, 105] on input "0.00" at bounding box center [315, 103] width 39 height 8
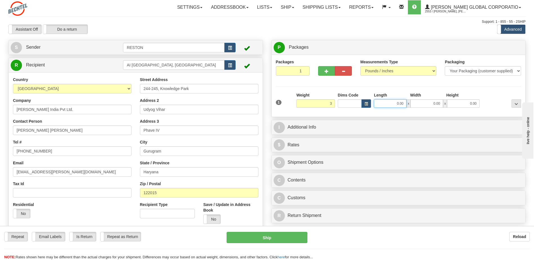
type input "3.00"
click at [393, 103] on input "0.00" at bounding box center [390, 103] width 33 height 8
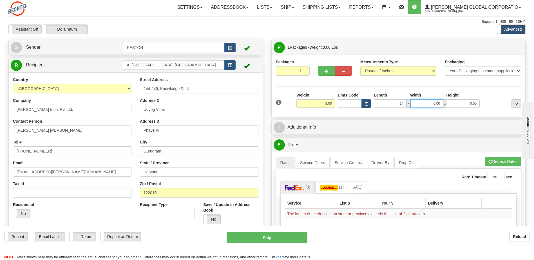
type input "14.00"
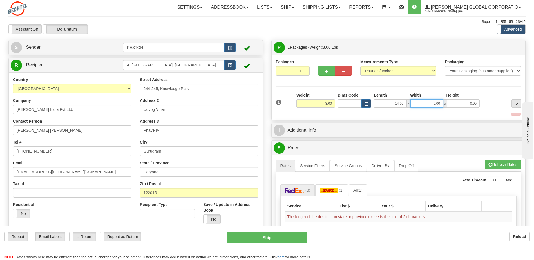
click at [430, 104] on input "0.00" at bounding box center [426, 103] width 33 height 8
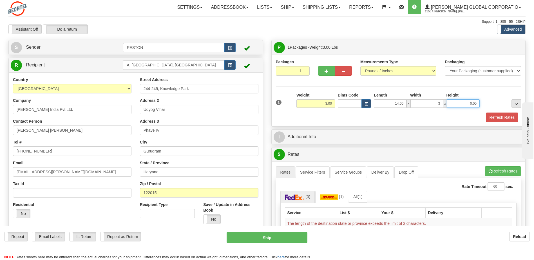
type input "3.00"
click at [471, 102] on input "0.00" at bounding box center [463, 103] width 33 height 8
type input "3.00"
click at [435, 105] on input "3.00" at bounding box center [426, 103] width 33 height 8
type input "10.00"
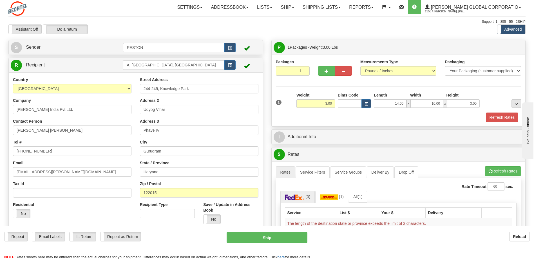
click at [422, 117] on div "Refresh Rates" at bounding box center [398, 118] width 248 height 10
click at [500, 116] on button "Refresh Rates" at bounding box center [502, 118] width 32 height 10
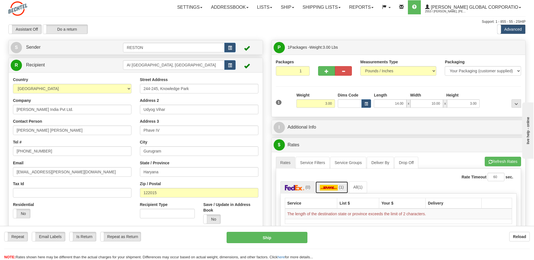
click at [332, 188] on img at bounding box center [329, 188] width 18 height 6
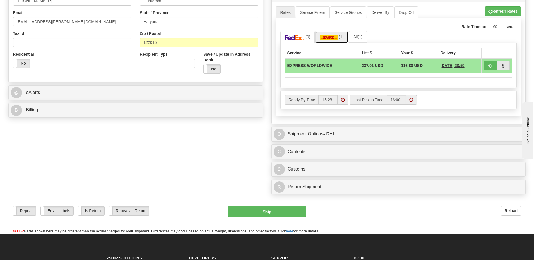
scroll to position [152, 0]
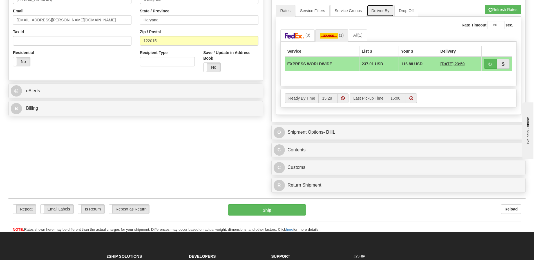
click at [380, 10] on link "Deliver By" at bounding box center [380, 11] width 27 height 12
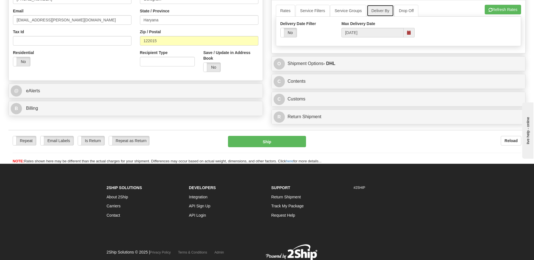
click at [408, 33] on span at bounding box center [409, 33] width 4 height 4
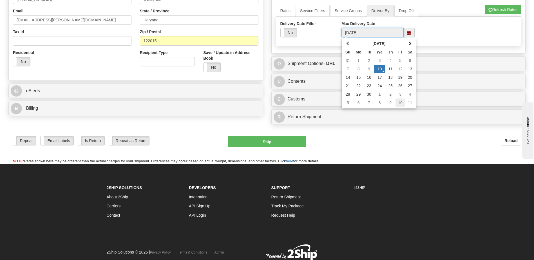
click at [402, 103] on td "10" at bounding box center [400, 103] width 10 height 8
type input "[DATE]"
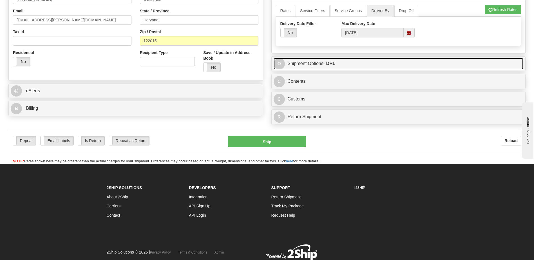
click at [305, 65] on link "O Shipment Options - DHL" at bounding box center [399, 64] width 250 height 12
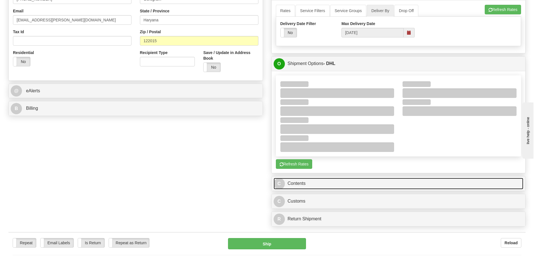
click at [294, 185] on link "C Contents" at bounding box center [399, 184] width 250 height 12
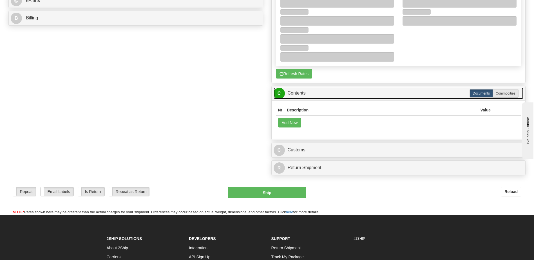
scroll to position [243, 0]
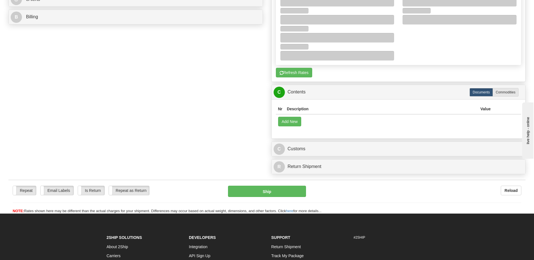
click at [292, 108] on th "Description" at bounding box center [381, 109] width 193 height 10
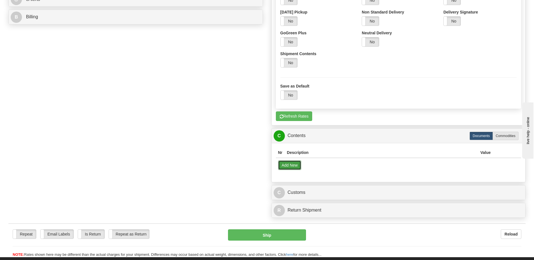
click at [287, 165] on button "Add New" at bounding box center [289, 165] width 23 height 10
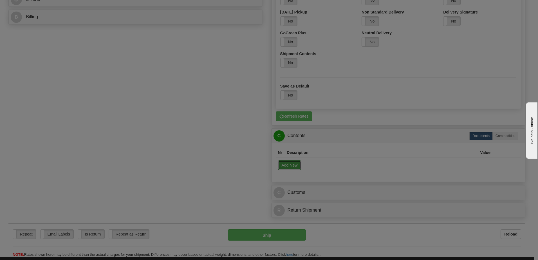
select select "US"
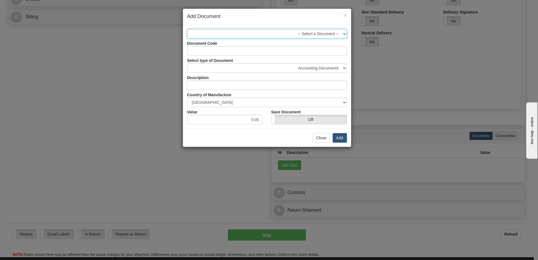
click at [344, 33] on select "-- Select a Document --" at bounding box center [267, 34] width 160 height 10
click at [344, 68] on select "Accounting Documents Analysis Reports Applications (Completed) Bank Statements …" at bounding box center [267, 68] width 160 height 10
select select "59"
click at [187, 63] on select "Accounting Documents Analysis Reports Applications (Completed) Bank Statements …" at bounding box center [267, 68] width 160 height 10
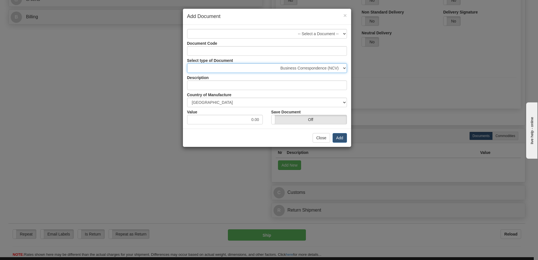
type input "Business Correspondence (NCV)"
click at [250, 119] on input "0.00" at bounding box center [225, 120] width 76 height 10
click at [343, 137] on button "Add" at bounding box center [340, 138] width 14 height 10
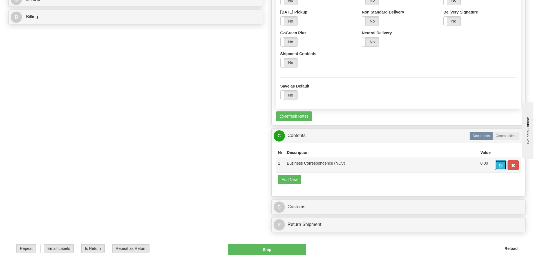
click at [497, 165] on button "button" at bounding box center [500, 165] width 11 height 10
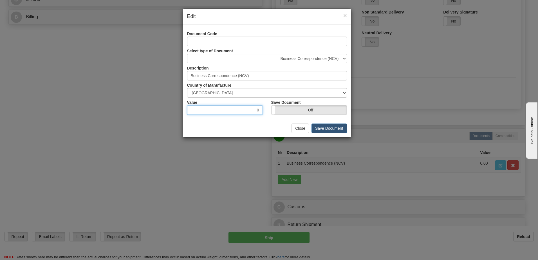
click at [252, 110] on input "0" at bounding box center [225, 110] width 76 height 10
type input "100.00"
click at [340, 130] on button "Save Document" at bounding box center [329, 129] width 35 height 10
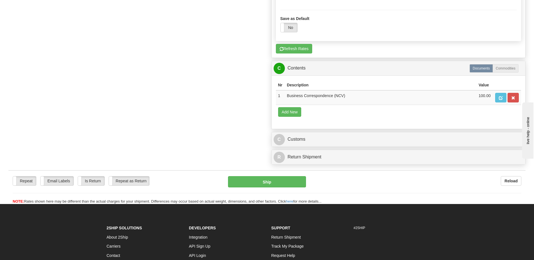
scroll to position [312, 0]
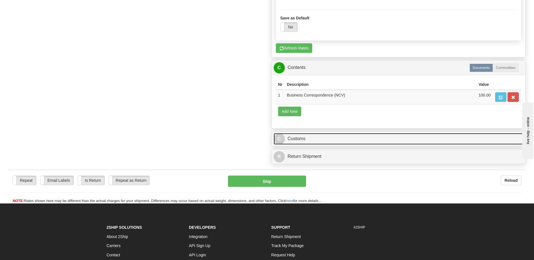
click at [292, 138] on link "C Customs" at bounding box center [399, 139] width 250 height 12
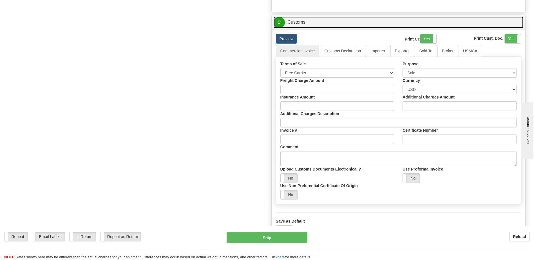
scroll to position [430, 0]
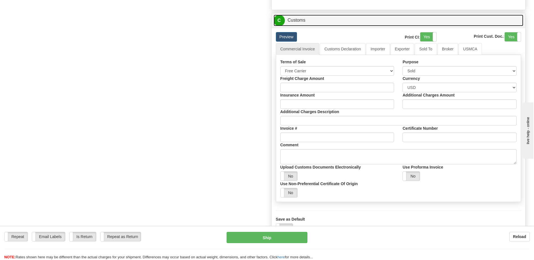
drag, startPoint x: 534, startPoint y: 180, endPoint x: 0, endPoint y: 10, distance: 560.3
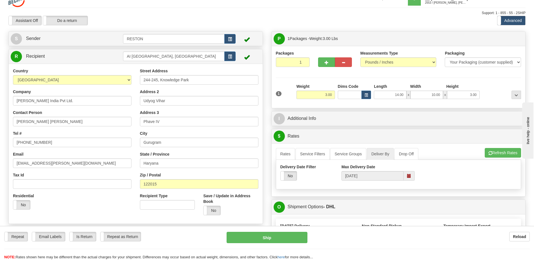
scroll to position [23, 0]
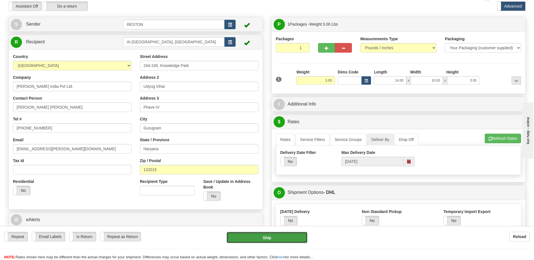
click at [278, 241] on button "Ship" at bounding box center [267, 237] width 80 height 11
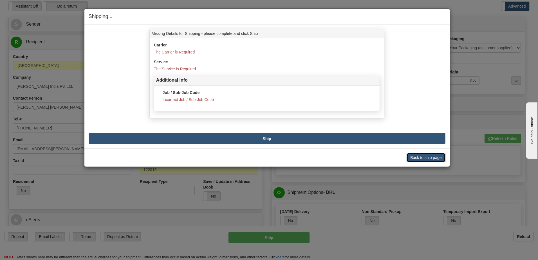
click at [432, 157] on button "Back to ship page" at bounding box center [426, 158] width 39 height 10
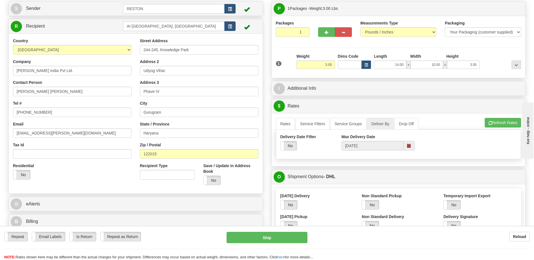
scroll to position [8, 0]
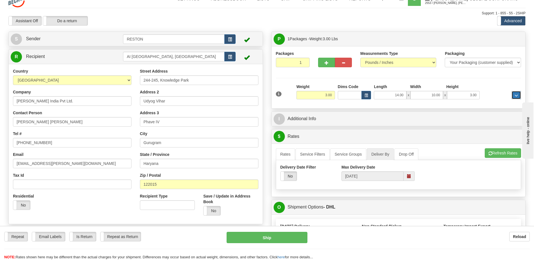
click at [514, 95] on span "..." at bounding box center [515, 95] width 3 height 3
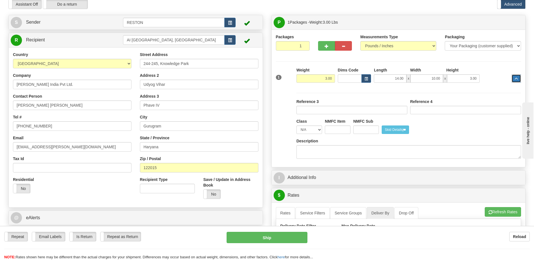
scroll to position [26, 0]
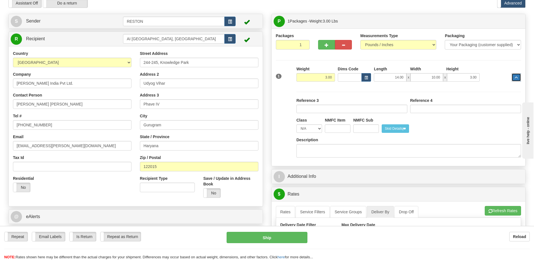
click at [514, 78] on span "..." at bounding box center [515, 77] width 3 height 3
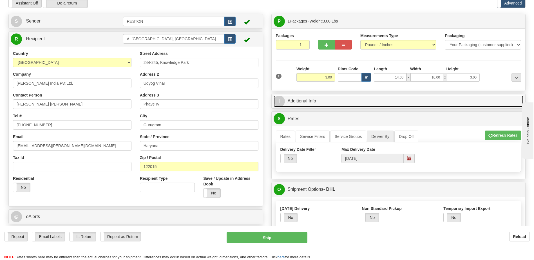
click at [277, 101] on span "I" at bounding box center [279, 101] width 11 height 11
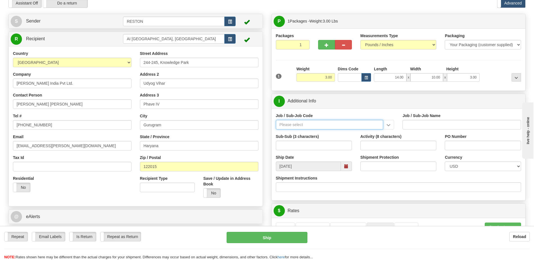
click at [298, 122] on input "Job / Sub-Job Code" at bounding box center [330, 125] width 108 height 10
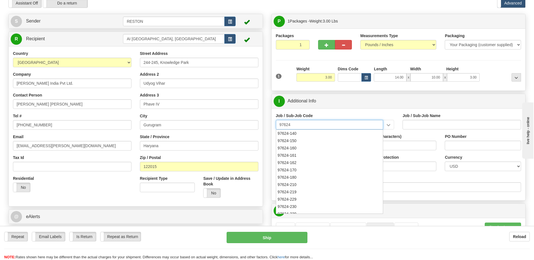
type input "97624"
click at [415, 127] on input "Job / Sub-Job Name" at bounding box center [461, 125] width 118 height 10
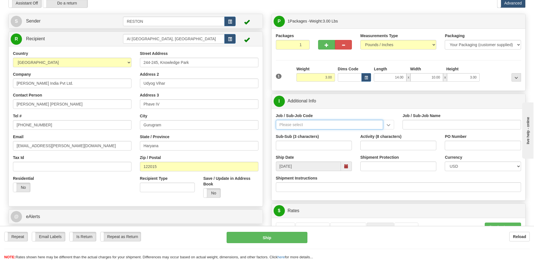
click at [350, 127] on input "Job / Sub-Job Code" at bounding box center [330, 125] width 108 height 10
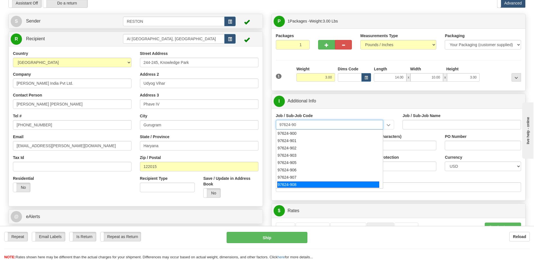
click at [289, 185] on div "97624-908" at bounding box center [328, 185] width 102 height 6
type input "97624-908"
type input "DIGITAL SOLUTIONS AND RESOURCES - GENERATIVE AI"
type input "97624-908"
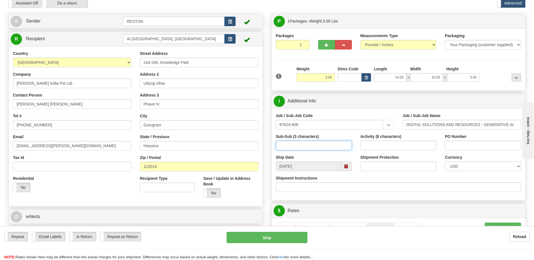
click at [310, 146] on input "Sub-Sub (3 characters)" at bounding box center [314, 146] width 76 height 10
click at [348, 167] on span at bounding box center [346, 166] width 4 height 4
type input "908"
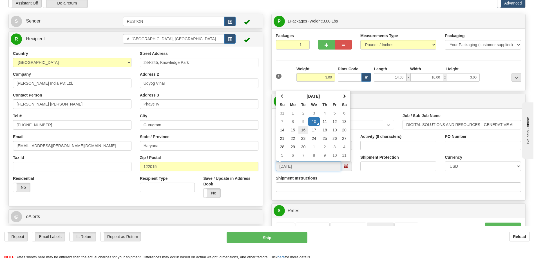
click at [303, 131] on td "16" at bounding box center [303, 130] width 10 height 8
type input "[DATE]"
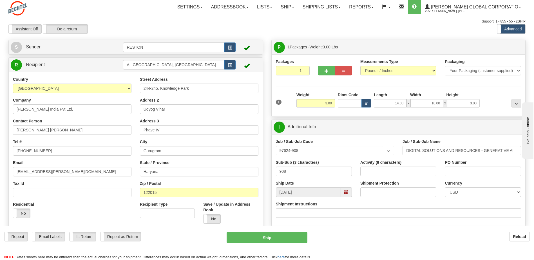
scroll to position [0, 0]
click at [280, 238] on button "Ship" at bounding box center [267, 237] width 80 height 11
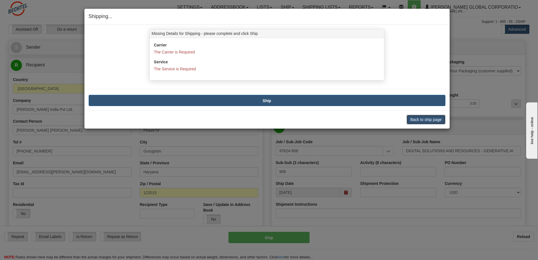
click at [439, 121] on button "Back to ship page" at bounding box center [426, 120] width 39 height 10
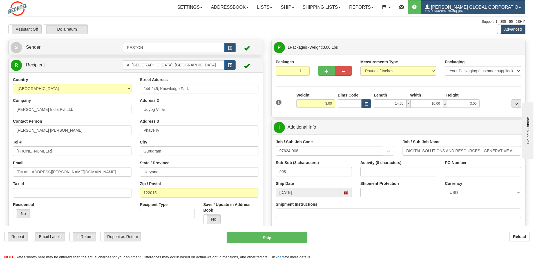
click at [518, 8] on span "[PERSON_NAME] Global Corporatio" at bounding box center [473, 7] width 89 height 5
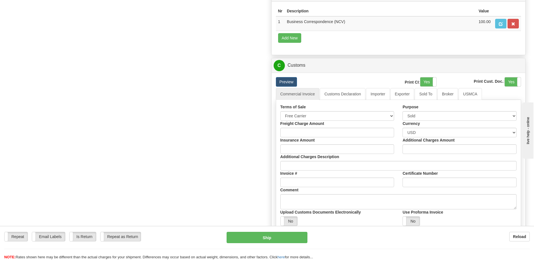
scroll to position [480, 0]
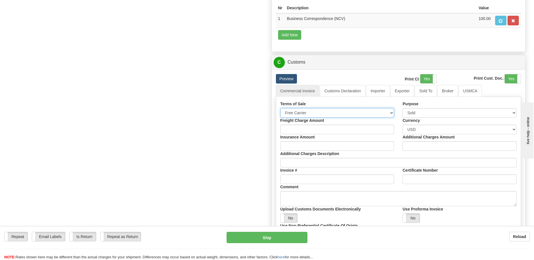
click at [390, 111] on select "Free Carrier Free On Board Ex Works Delivered Duty Unpaid Delivered Duty Paid C…" at bounding box center [337, 113] width 114 height 10
click at [350, 77] on div "Preview" at bounding box center [325, 79] width 106 height 10
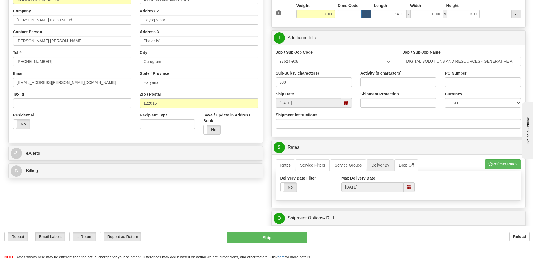
scroll to position [0, 0]
